Goal: Navigation & Orientation: Find specific page/section

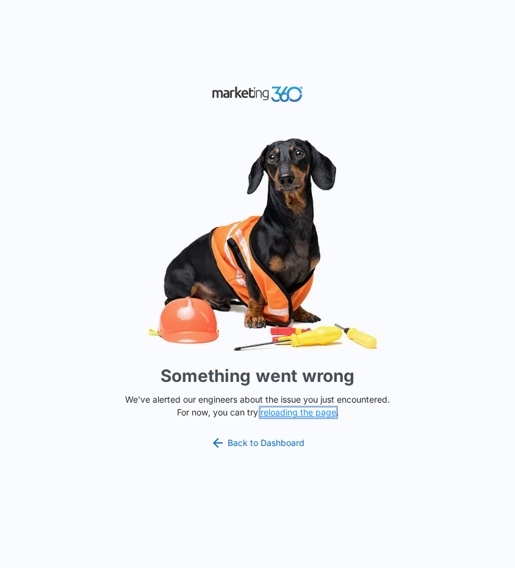
click at [311, 410] on button "reloading the page" at bounding box center [299, 413] width 76 height 10
click at [241, 437] on link "Back to Dashboard" at bounding box center [258, 443] width 94 height 15
